Goal: Task Accomplishment & Management: Manage account settings

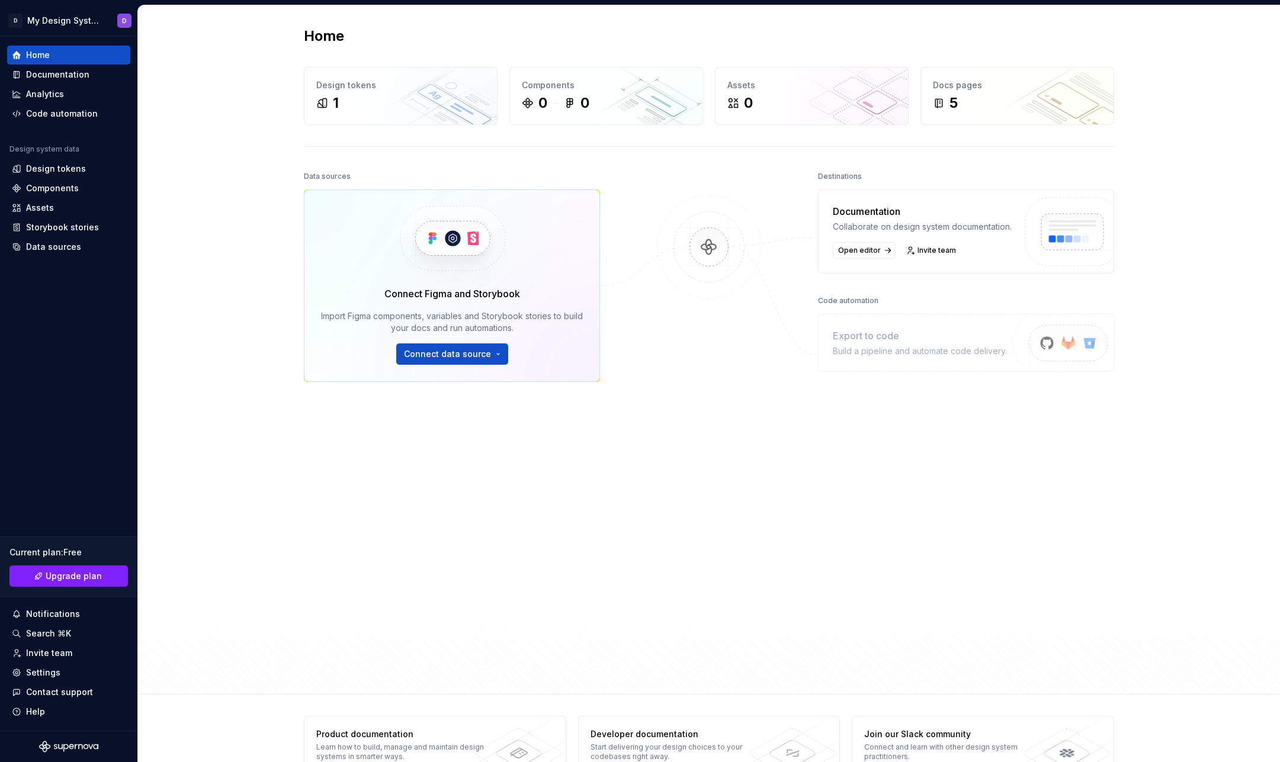
scroll to position [9, 0]
click at [37, 189] on div "Components" at bounding box center [52, 188] width 53 height 12
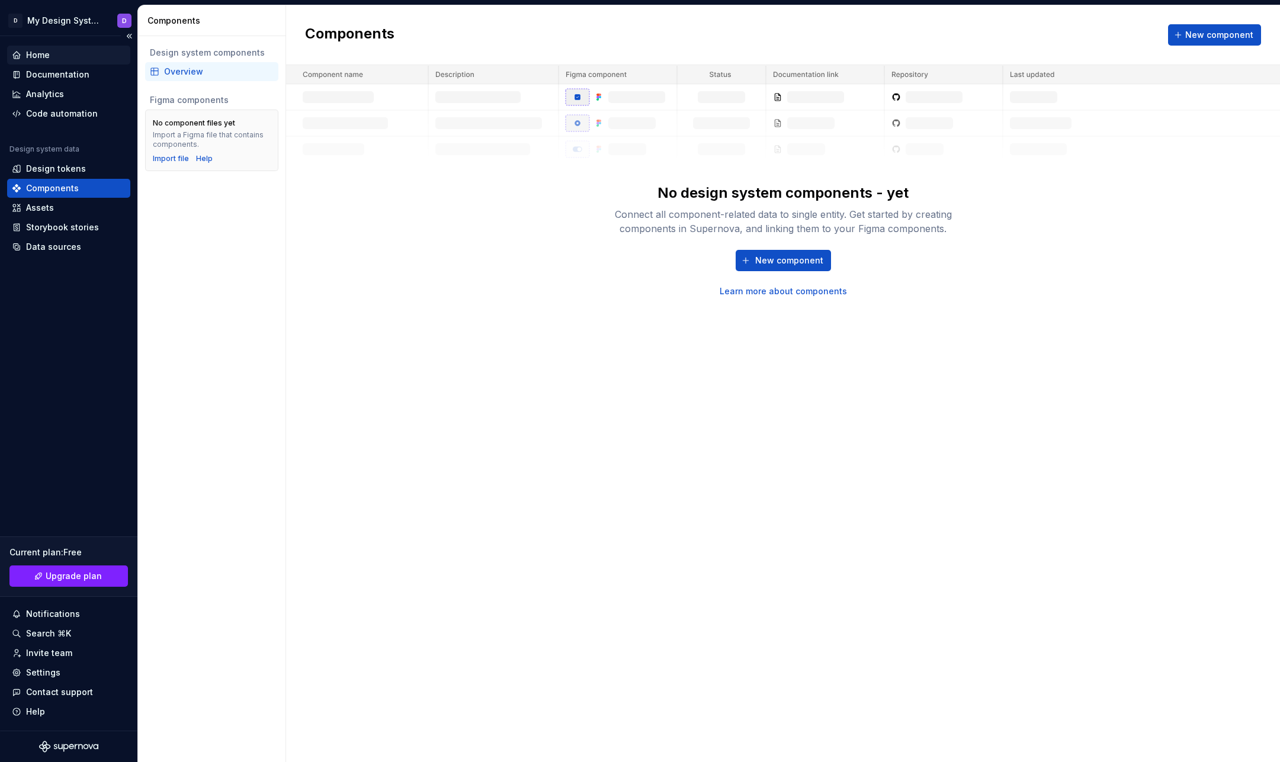
click at [40, 53] on div "Home" at bounding box center [38, 55] width 24 height 12
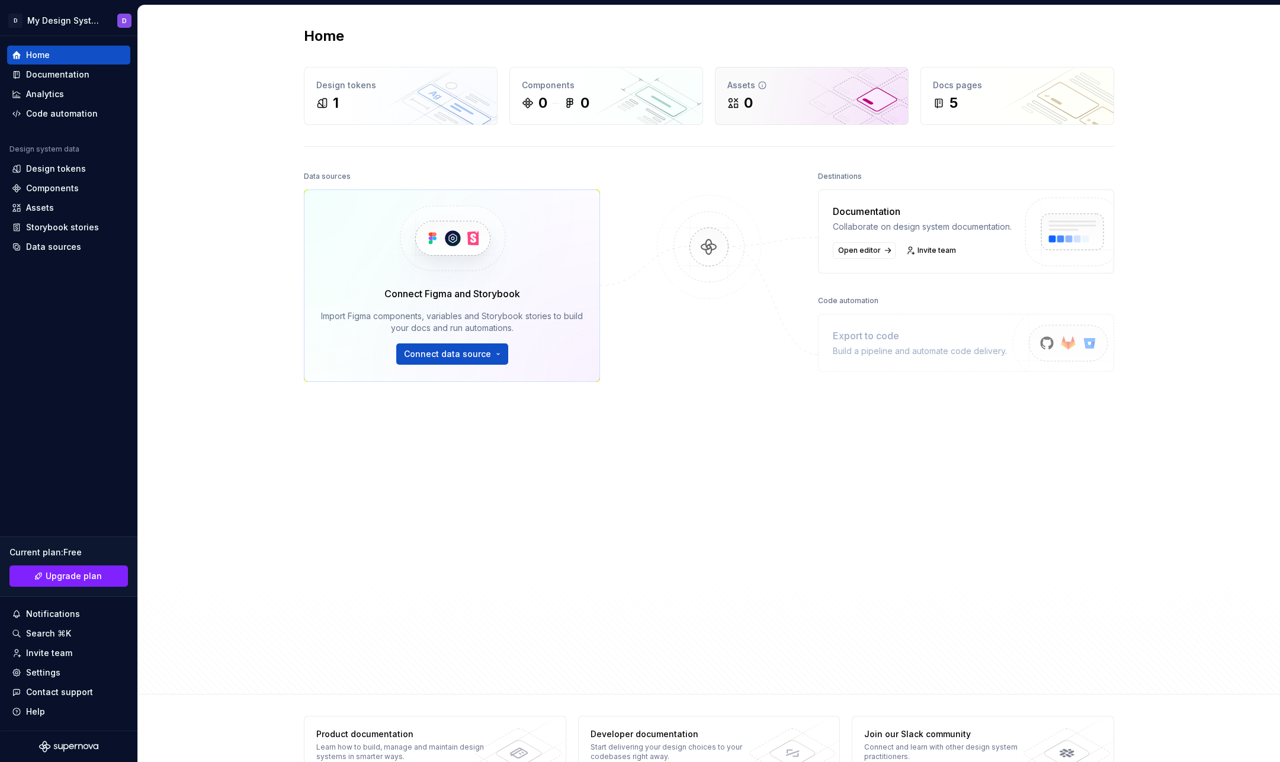
click at [763, 101] on div "0" at bounding box center [811, 103] width 169 height 19
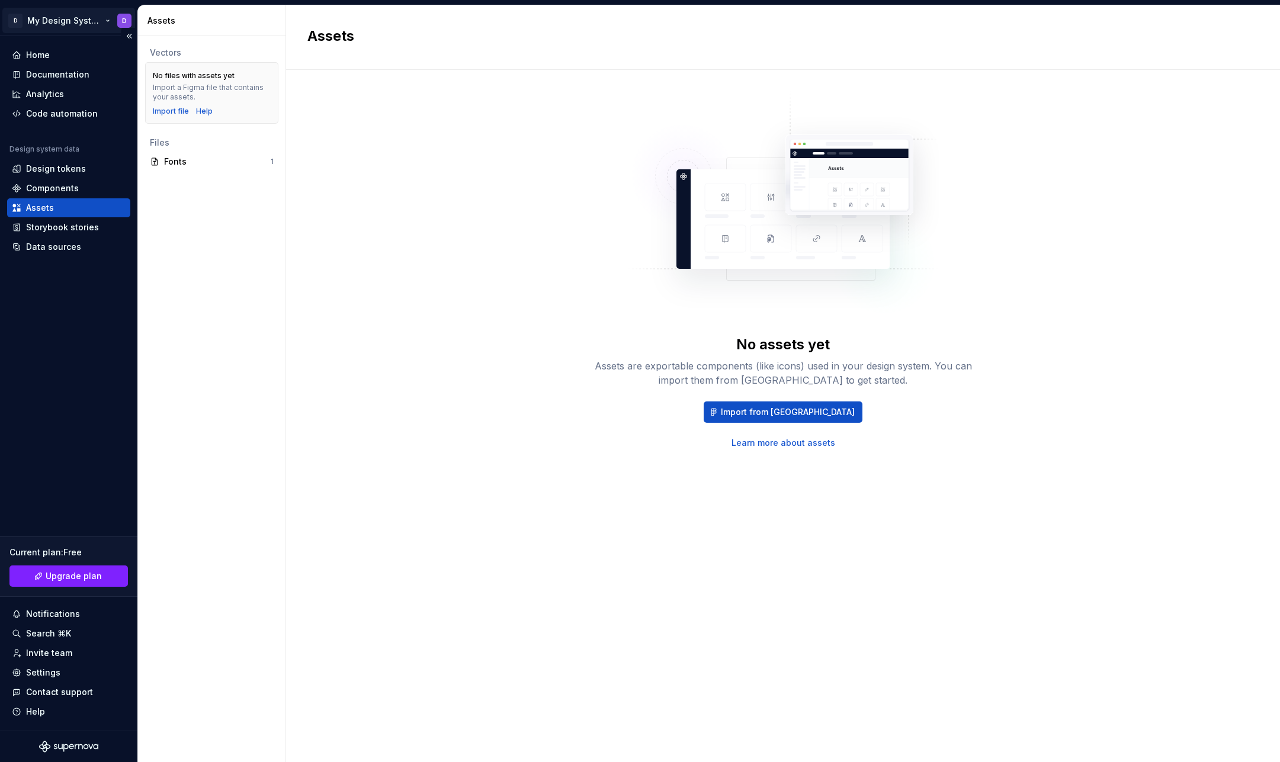
click at [60, 19] on html "[DATE] [DATE] you use ruffle! D My Design System D Home Documentation Analytics…" at bounding box center [640, 372] width 1280 height 762
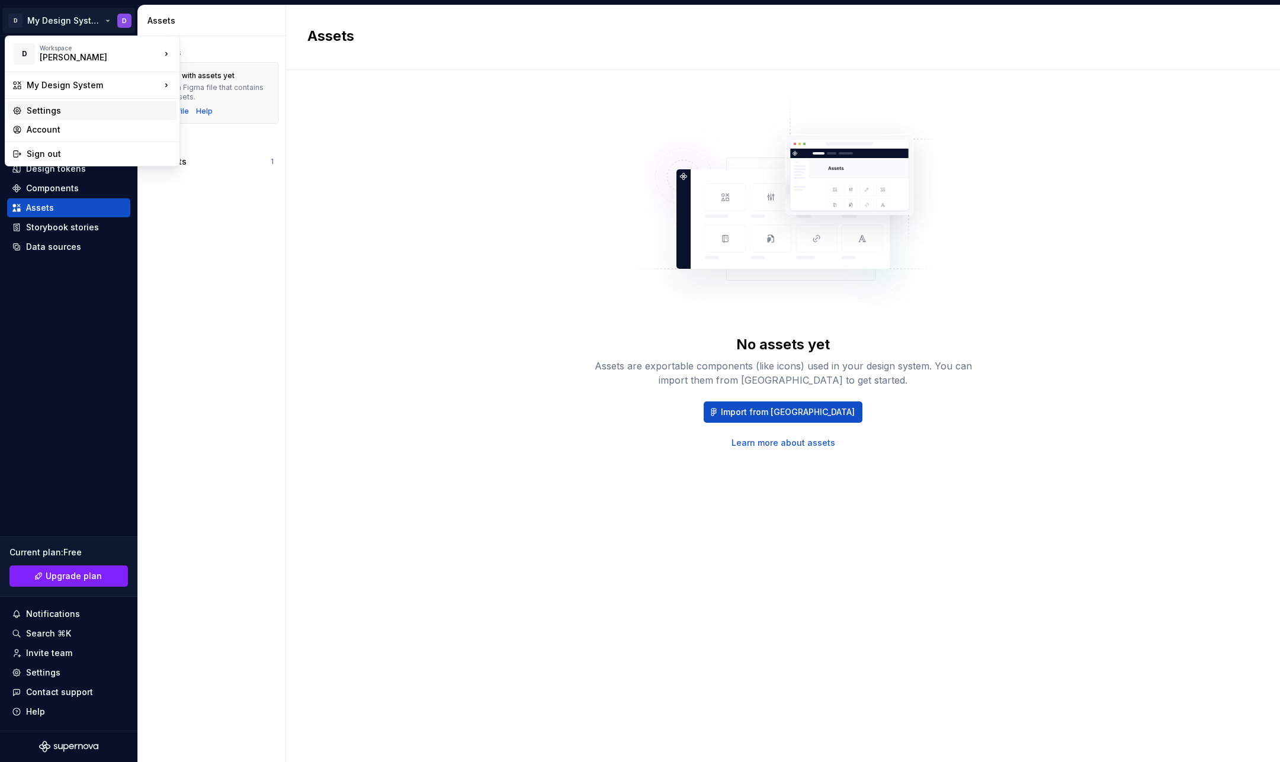
click at [33, 113] on div "Settings" at bounding box center [100, 111] width 146 height 12
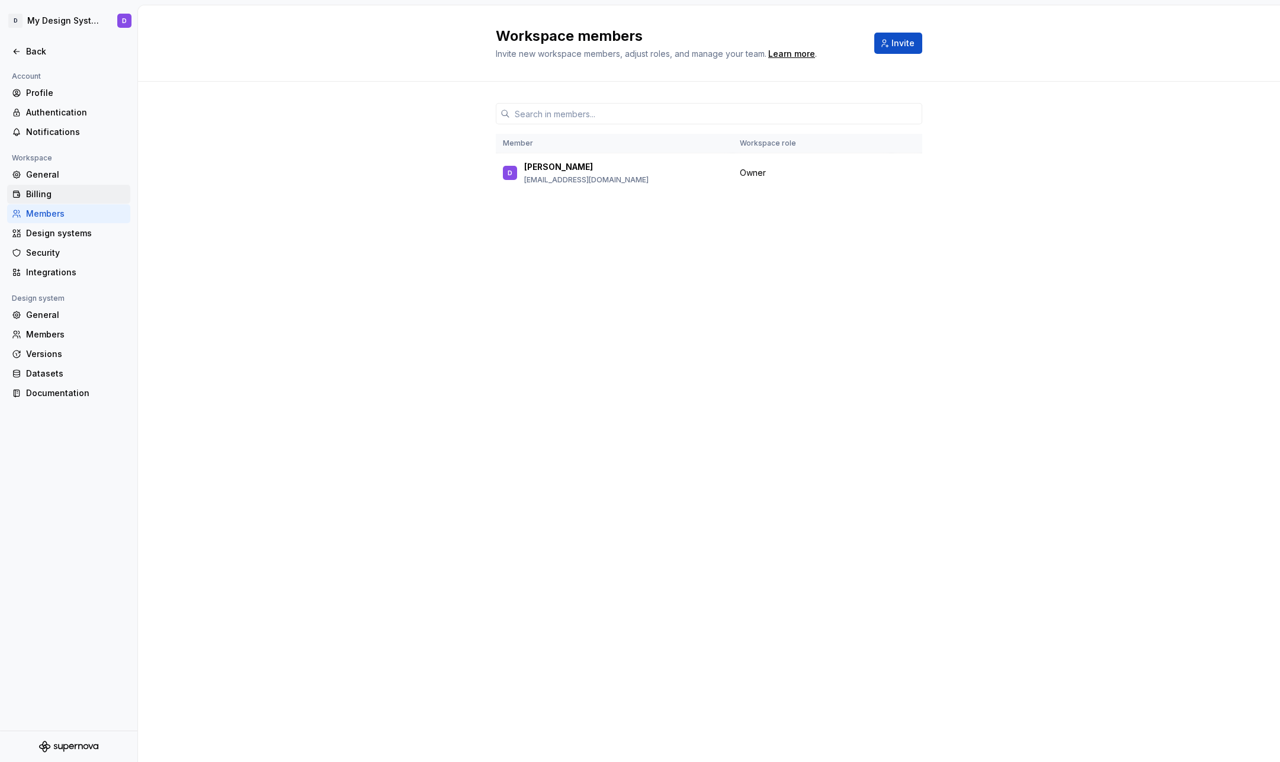
click at [46, 191] on div "Billing" at bounding box center [75, 194] width 99 height 12
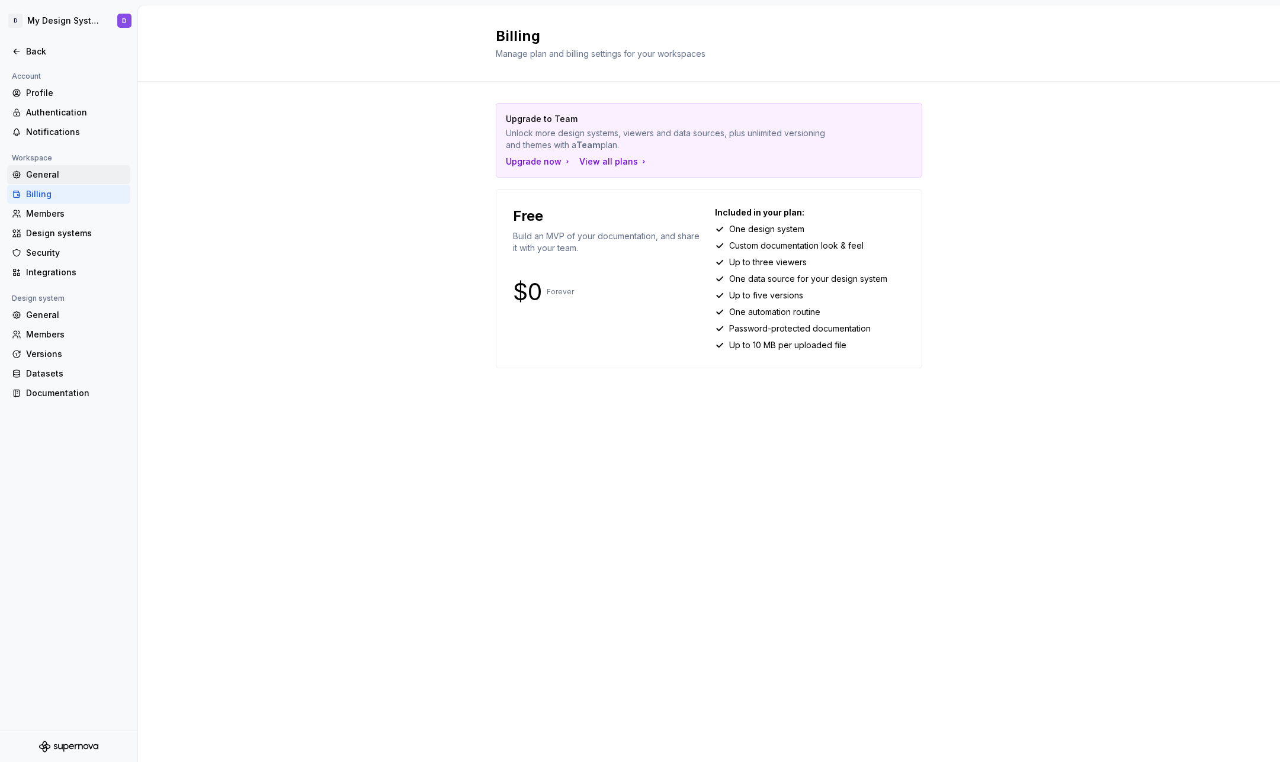
click at [40, 176] on div "General" at bounding box center [75, 175] width 99 height 12
